Goal: Transaction & Acquisition: Purchase product/service

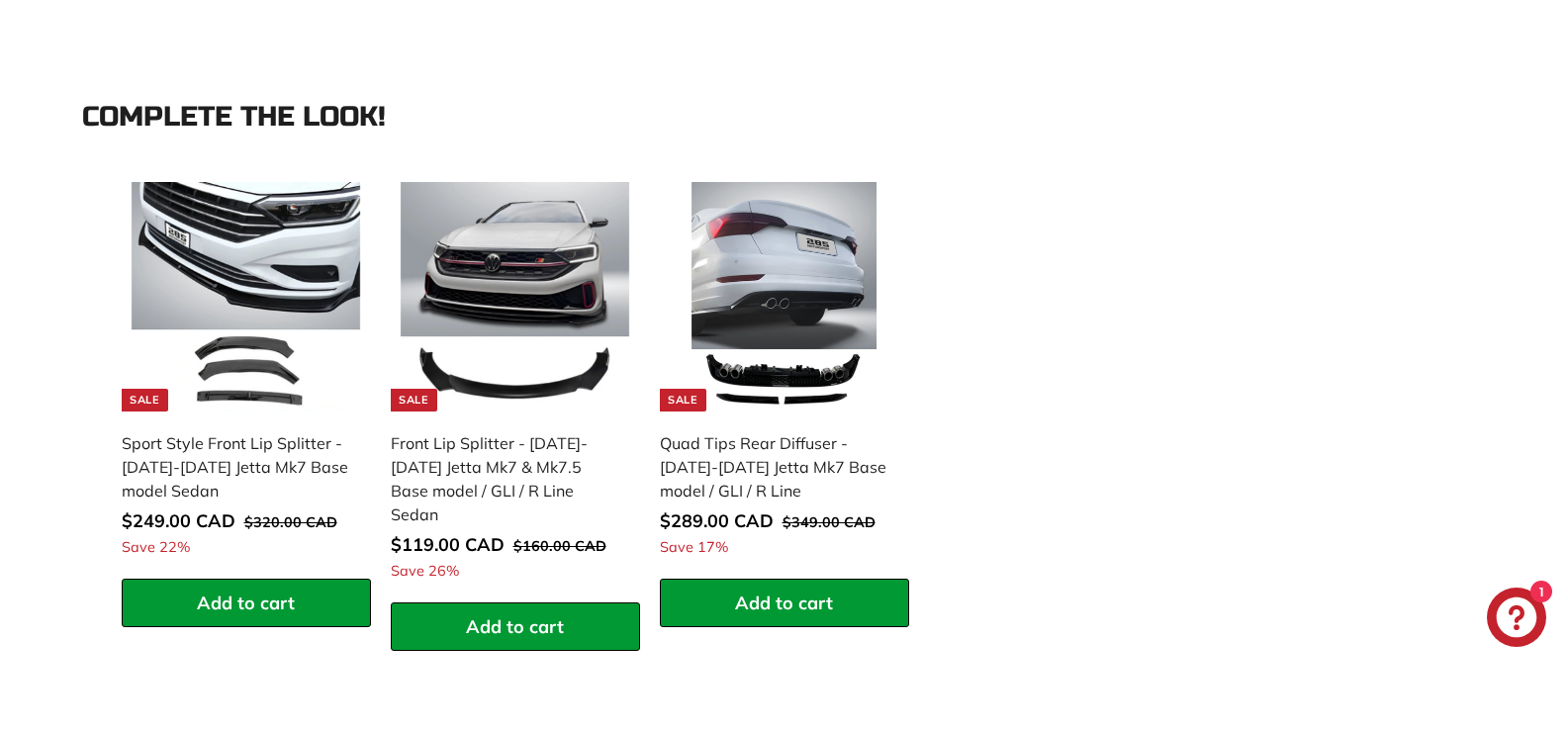
scroll to position [1859, 0]
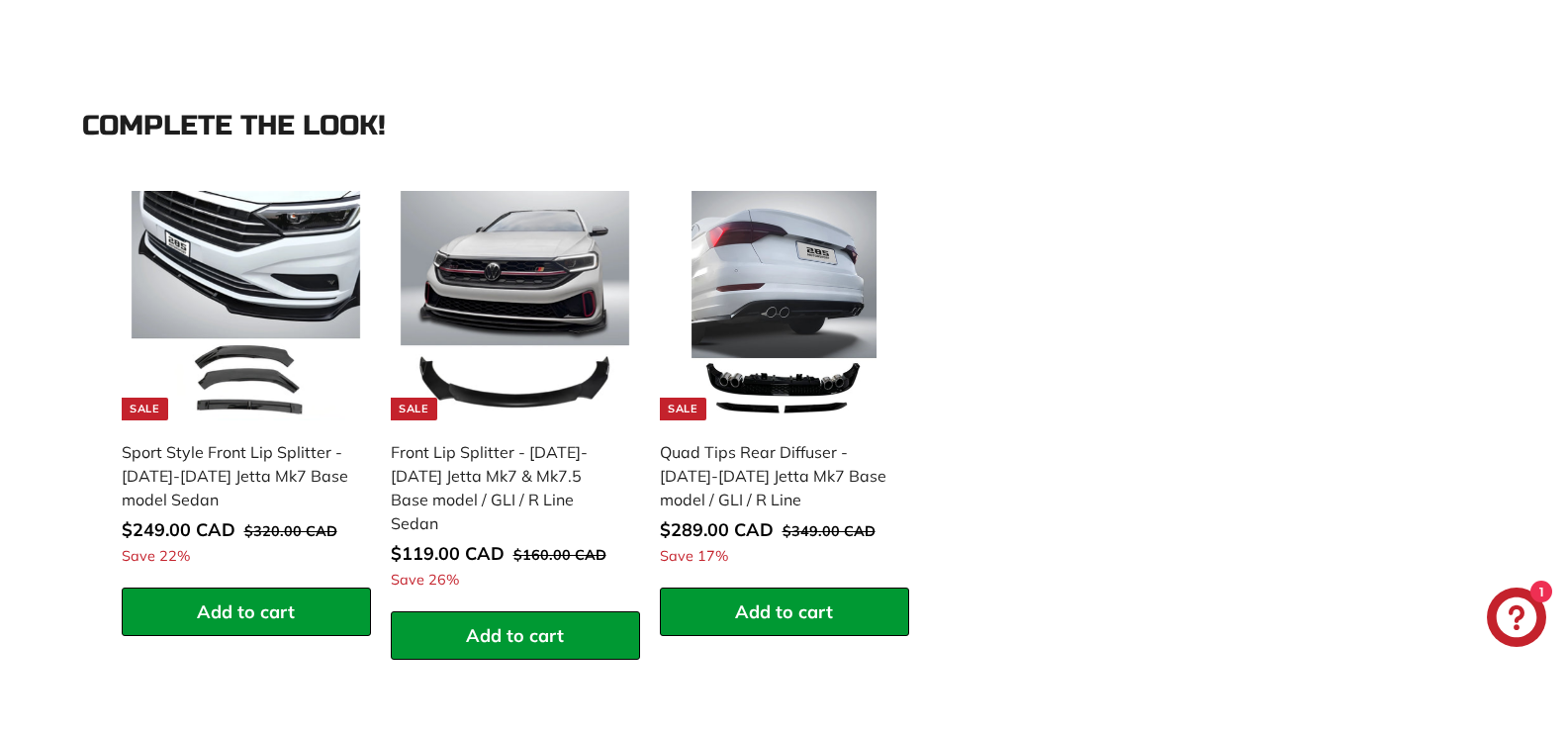
drag, startPoint x: 1582, startPoint y: 403, endPoint x: 1582, endPoint y: 251, distance: 152.0
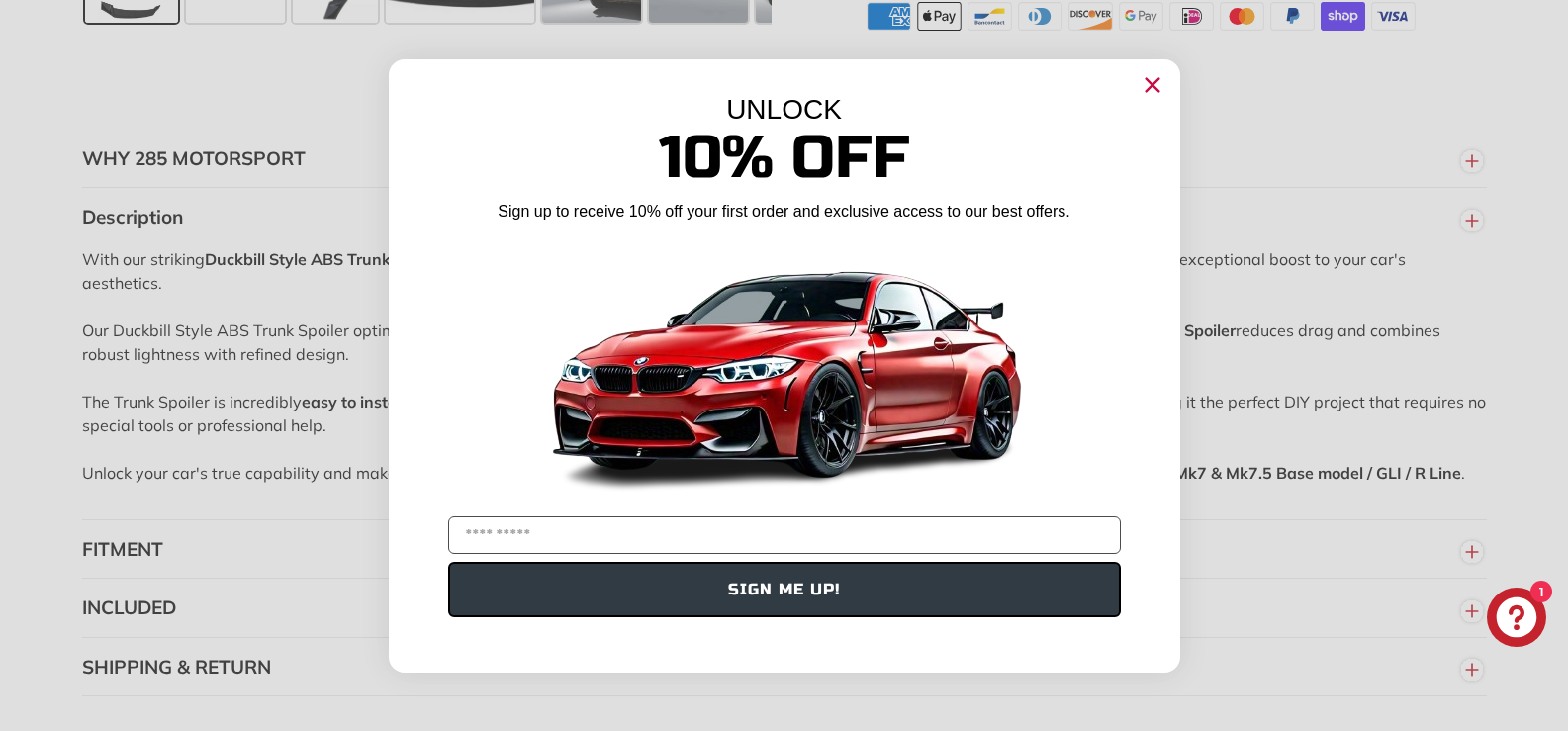
scroll to position [619, 0]
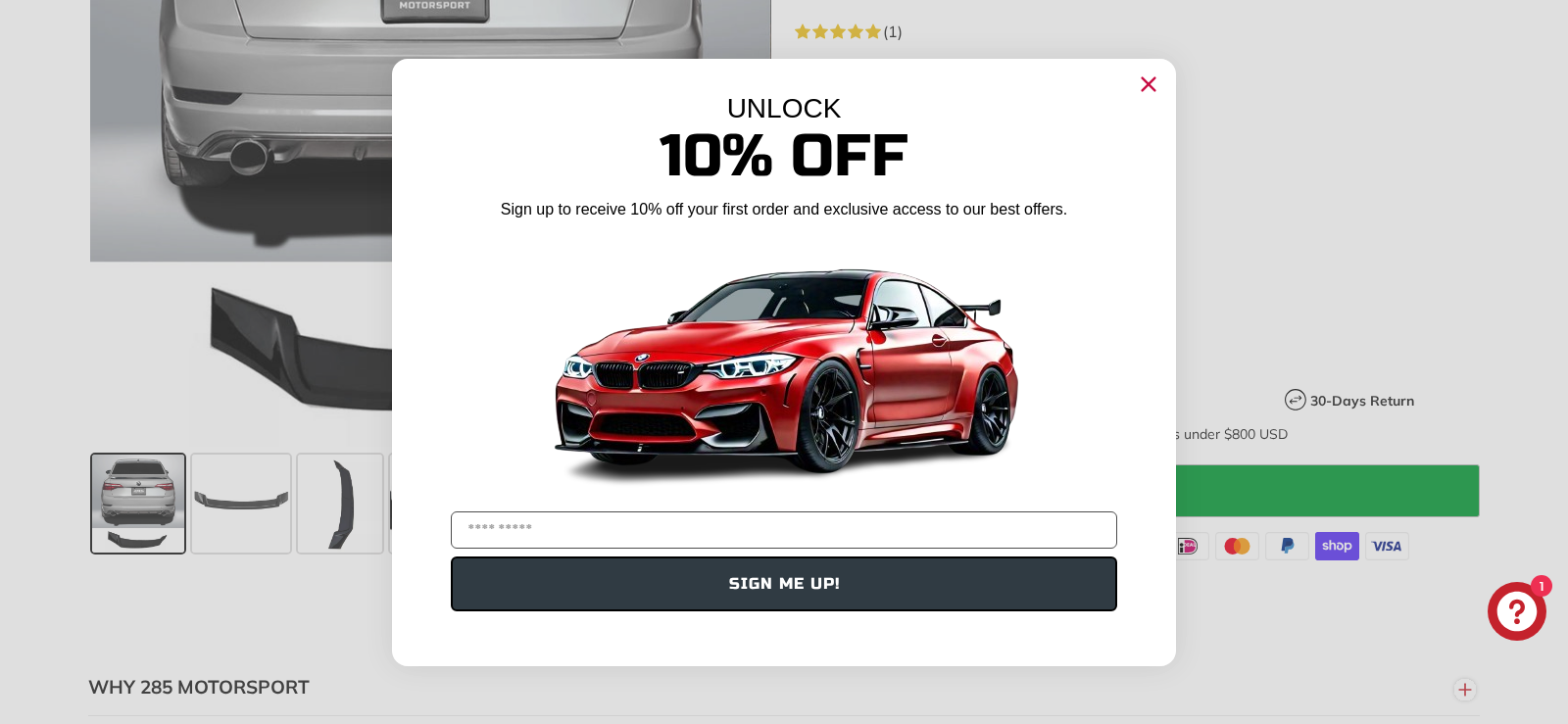
drag, startPoint x: 1567, startPoint y: 248, endPoint x: 1567, endPoint y: 140, distance: 108.0
click at [1138, 84] on circle "Close dialog" at bounding box center [1148, 84] width 30 height 30
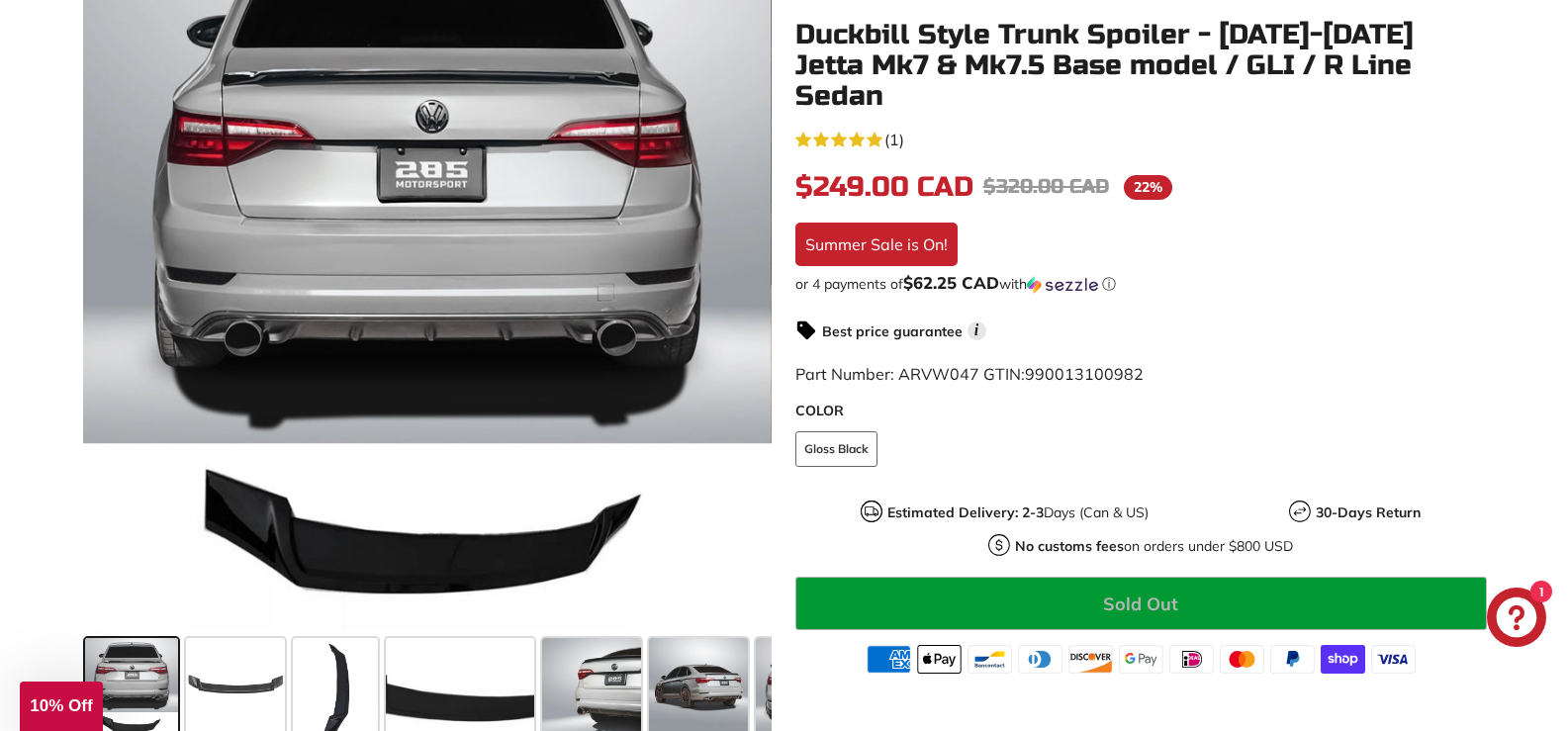
scroll to position [413, 0]
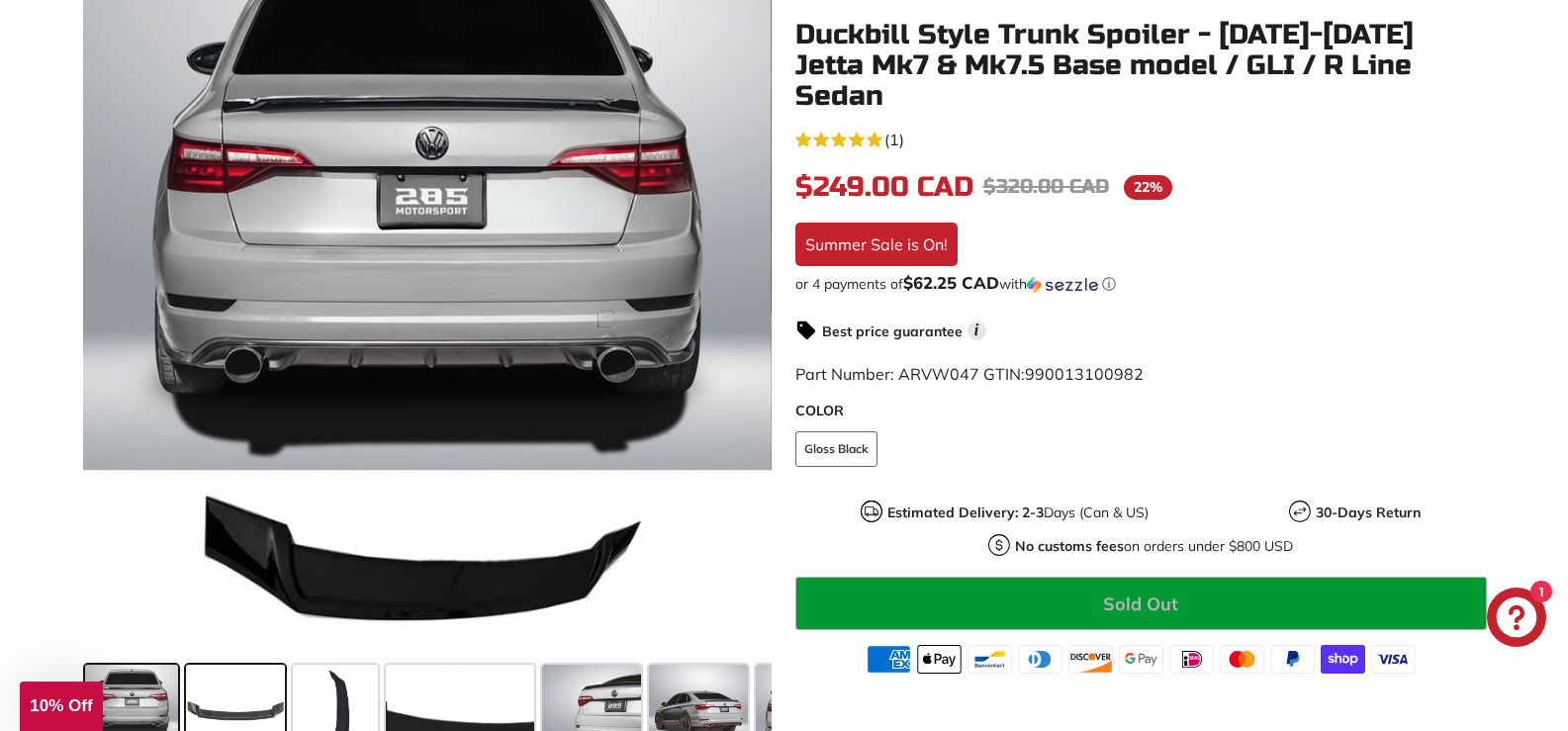
click at [242, 704] on span at bounding box center [236, 715] width 99 height 99
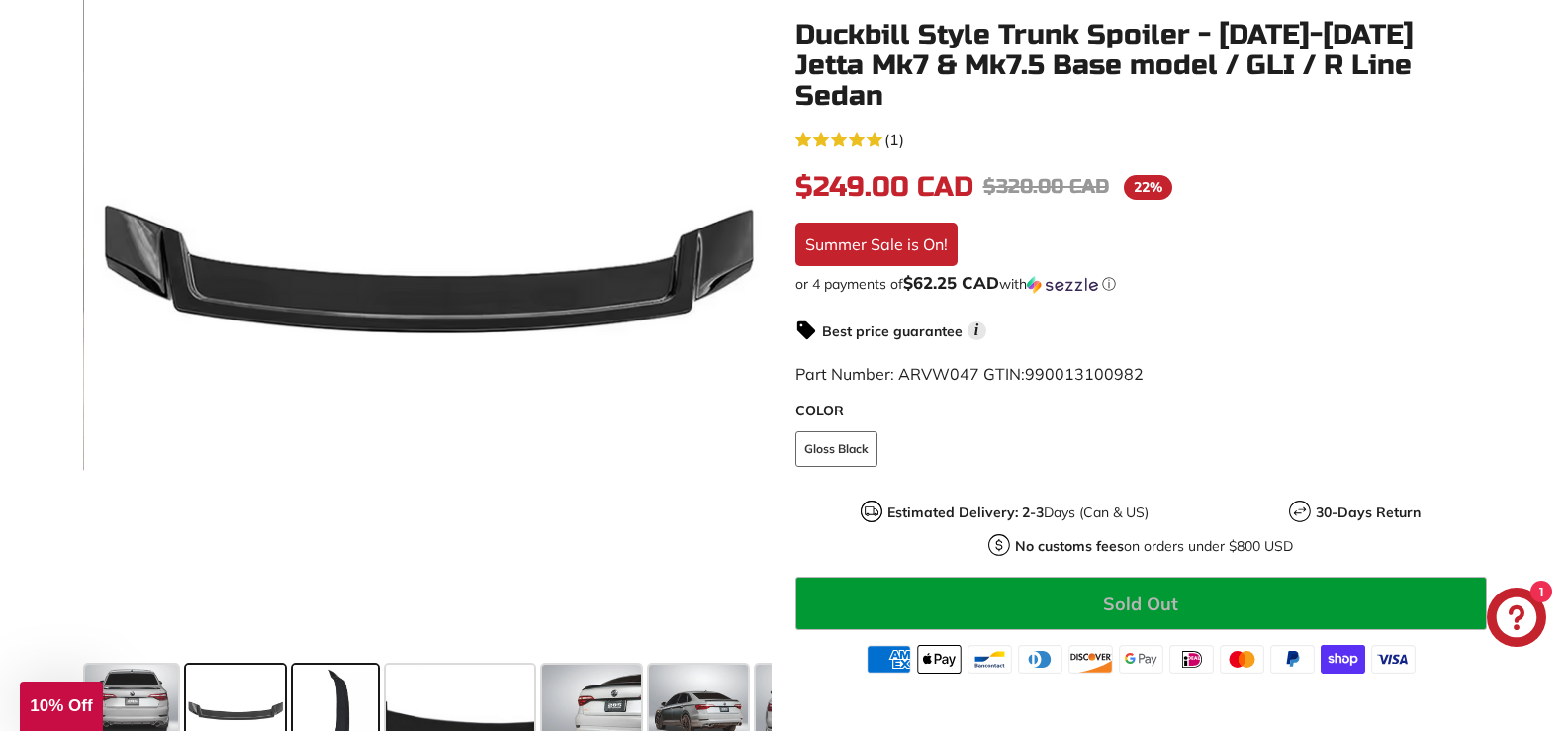
click at [379, 703] on div at bounding box center [336, 714] width 93 height 106
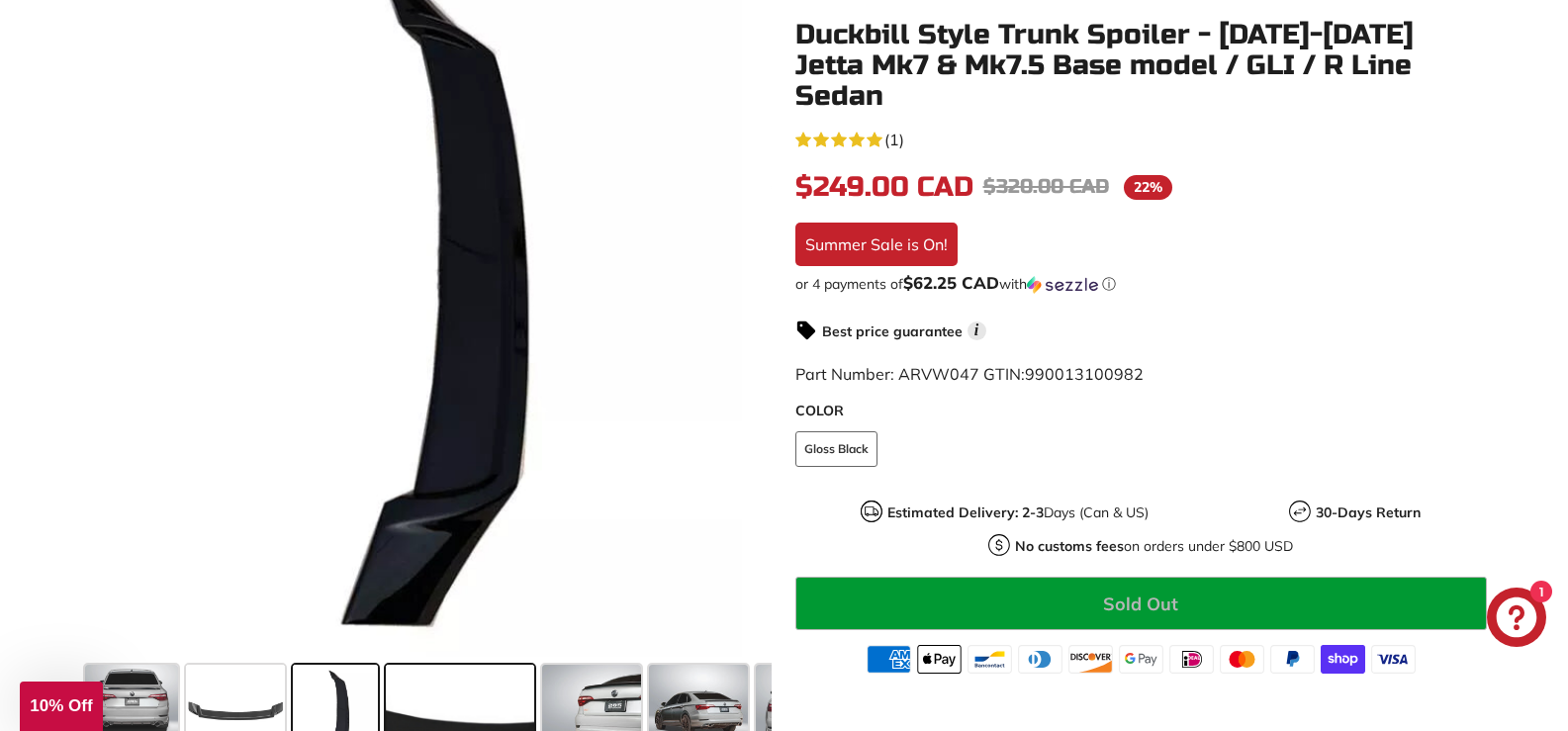
click at [406, 700] on span at bounding box center [459, 715] width 148 height 99
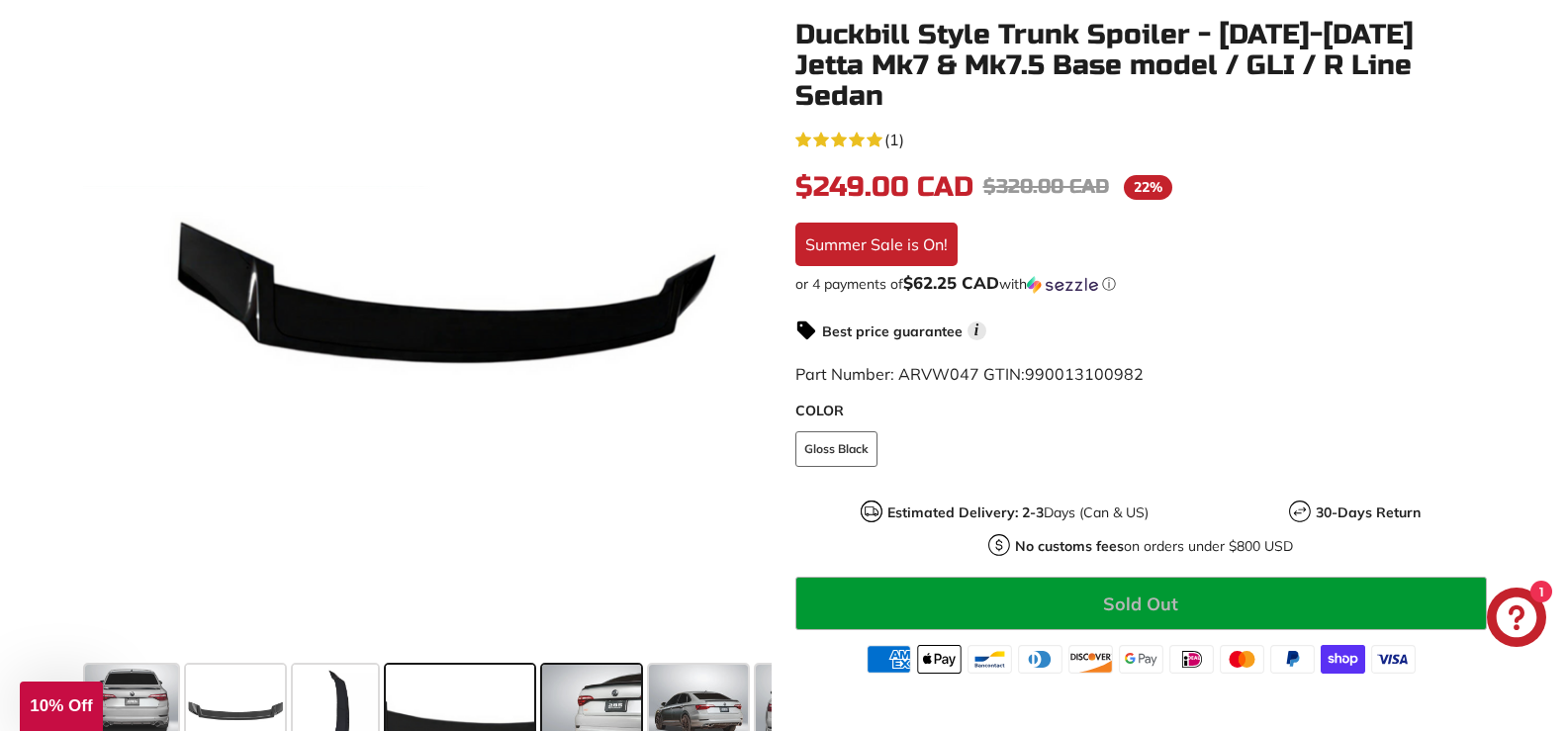
click at [563, 687] on span at bounding box center [592, 715] width 99 height 99
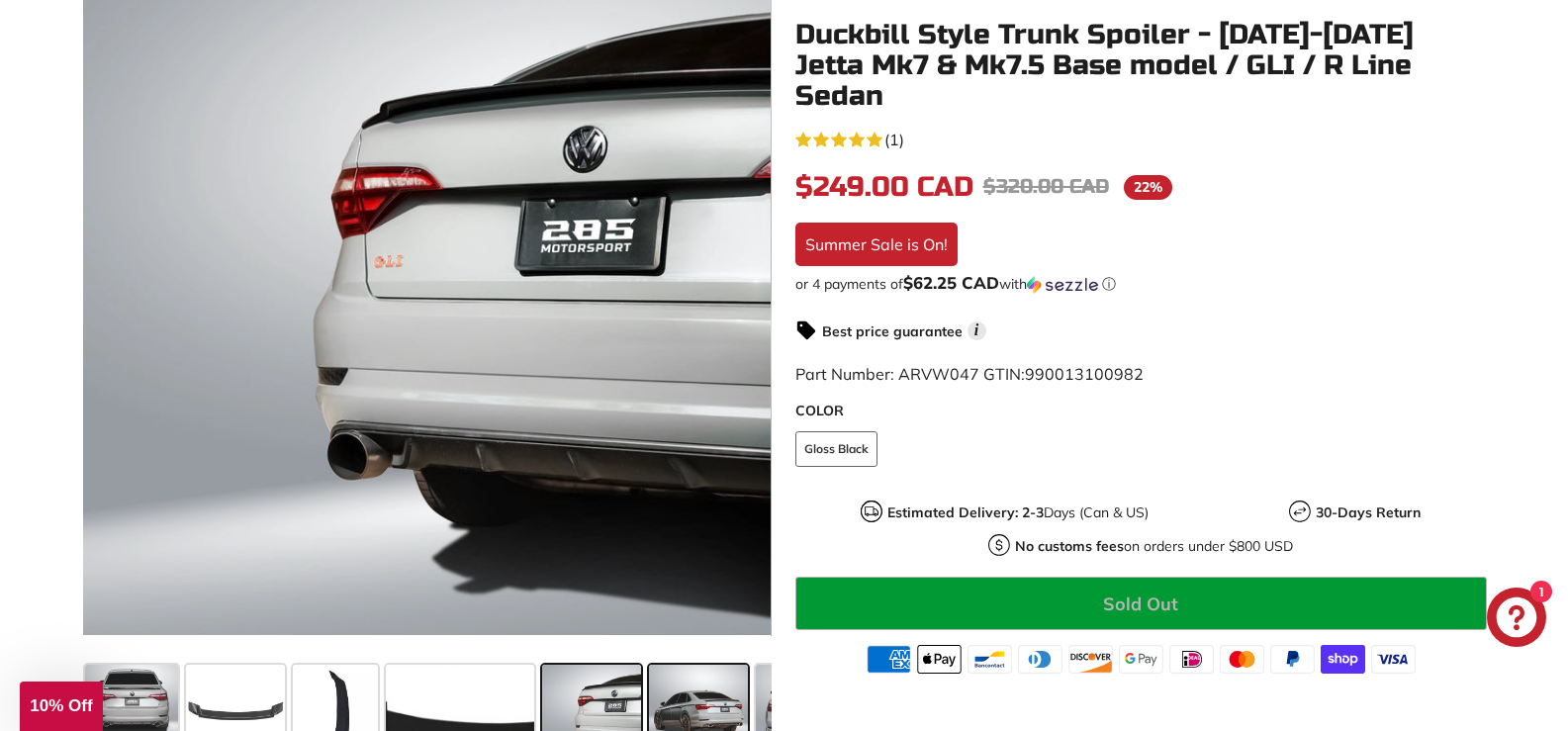
click at [671, 682] on span at bounding box center [699, 715] width 99 height 99
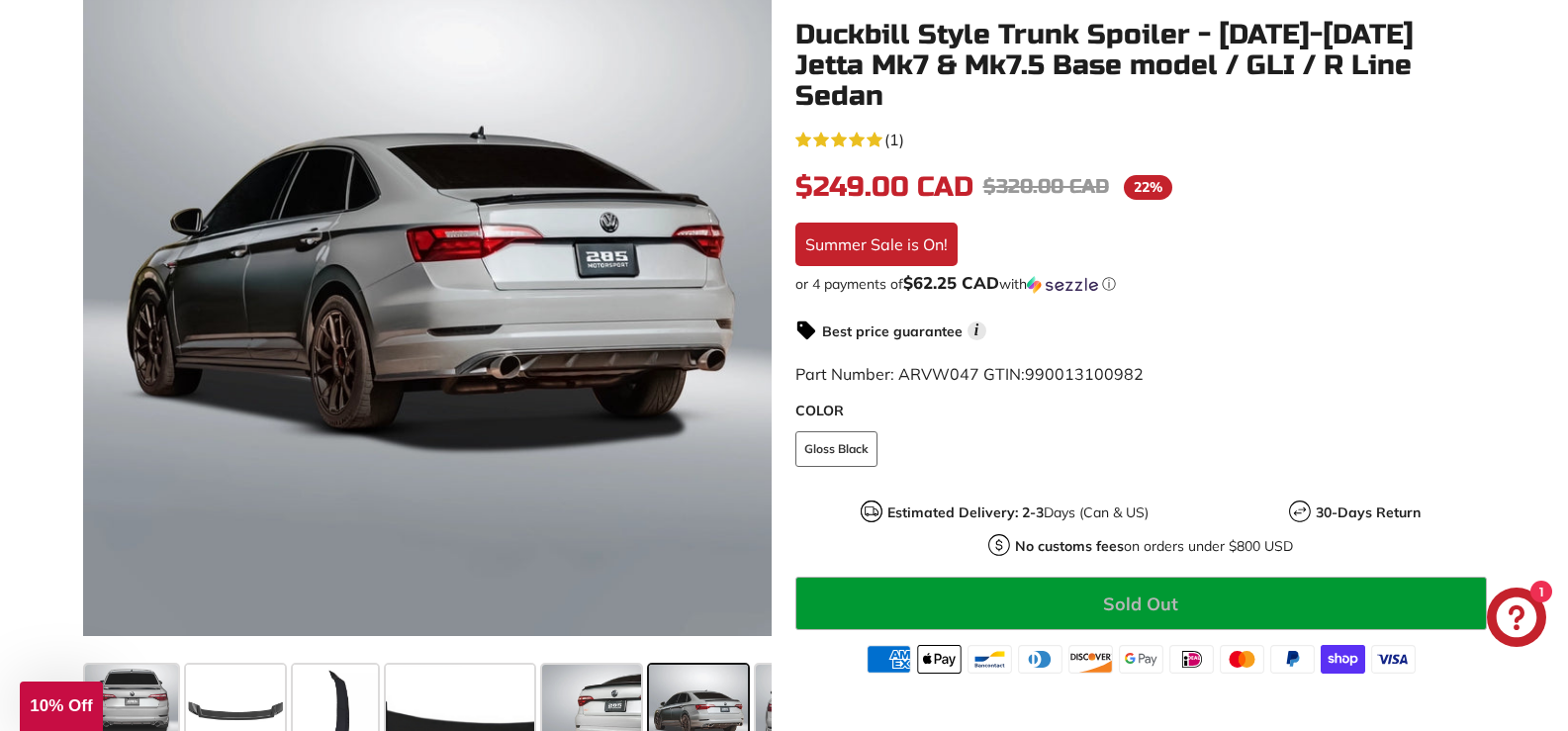
scroll to position [0, 195]
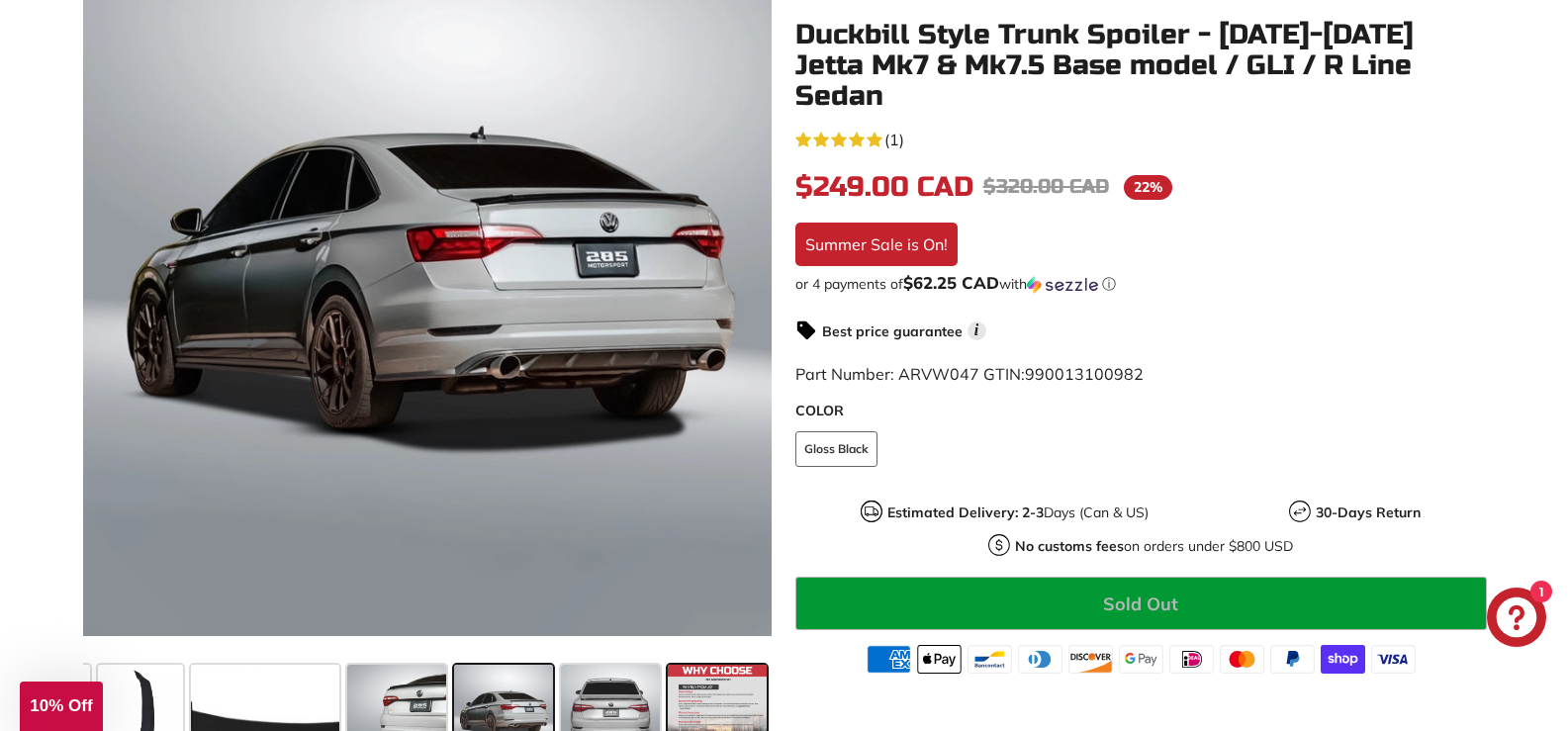
click at [767, 700] on span at bounding box center [718, 715] width 99 height 99
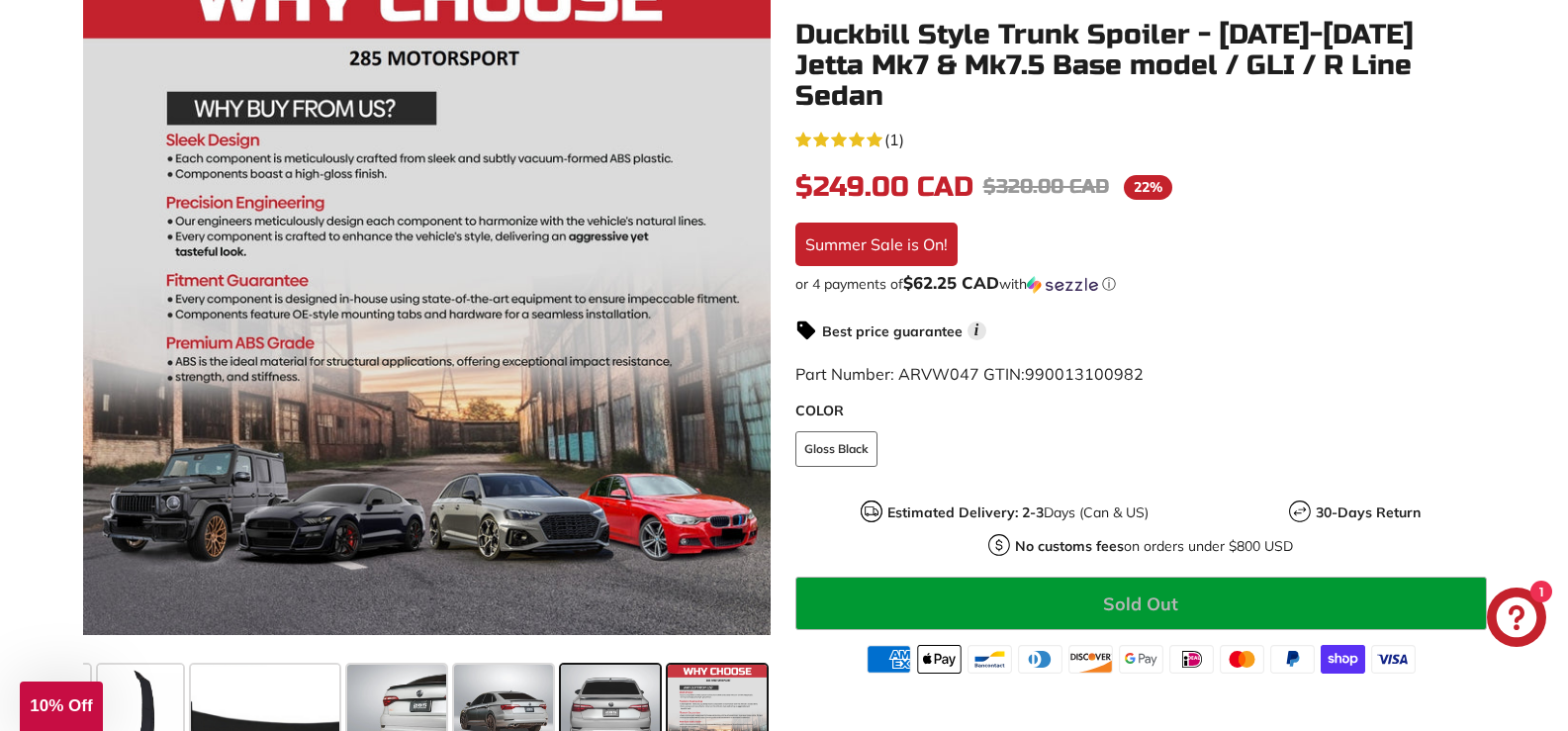
click at [636, 697] on span at bounding box center [610, 715] width 99 height 99
